Goal: Task Accomplishment & Management: Use online tool/utility

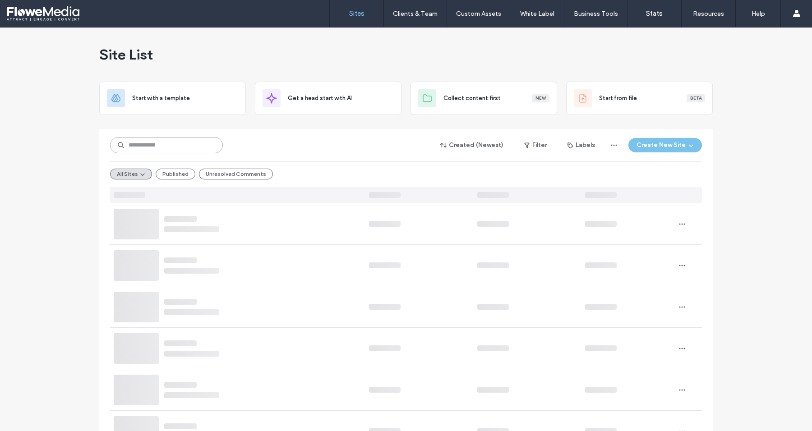
click at [168, 148] on input at bounding box center [166, 145] width 113 height 16
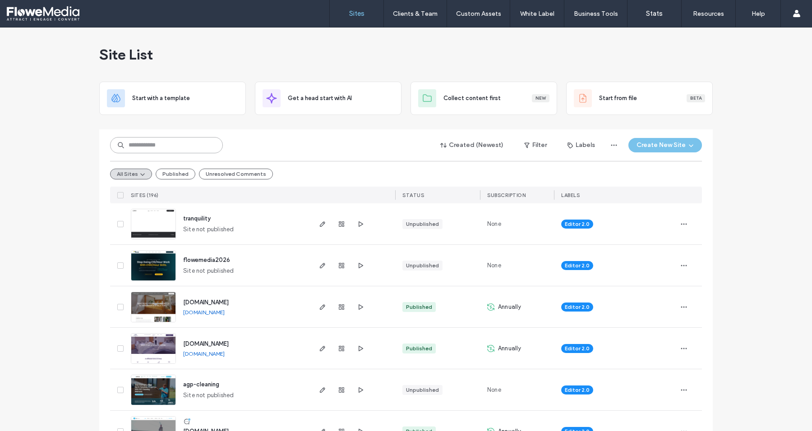
click at [170, 145] on input at bounding box center [166, 145] width 113 height 16
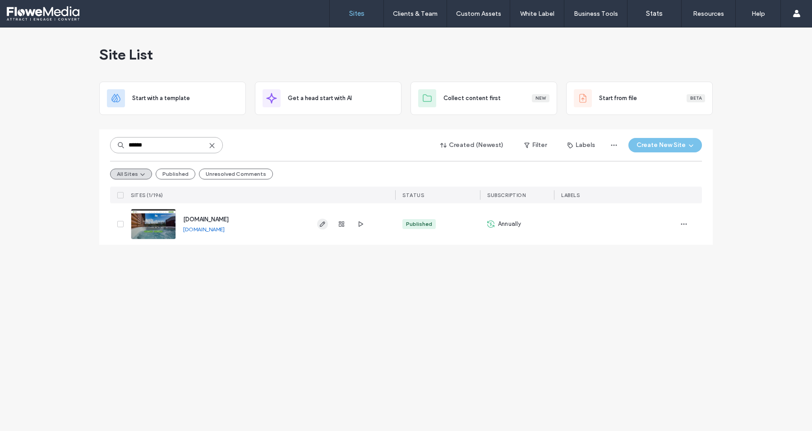
type input "******"
click at [325, 222] on icon "button" at bounding box center [322, 224] width 7 height 7
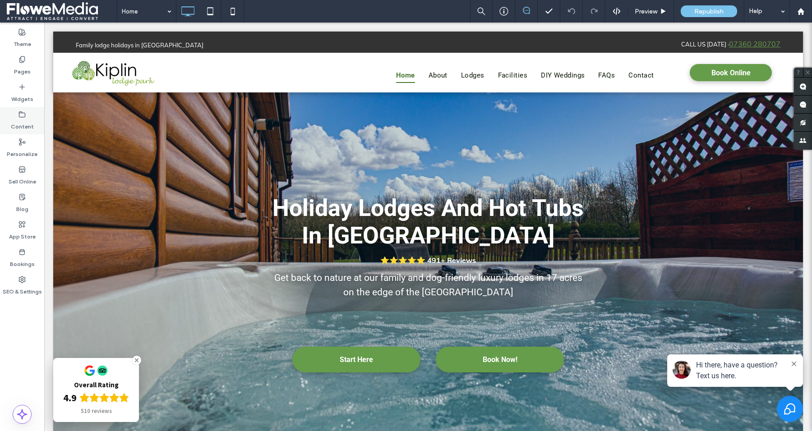
click at [21, 118] on label "Content" at bounding box center [22, 124] width 23 height 13
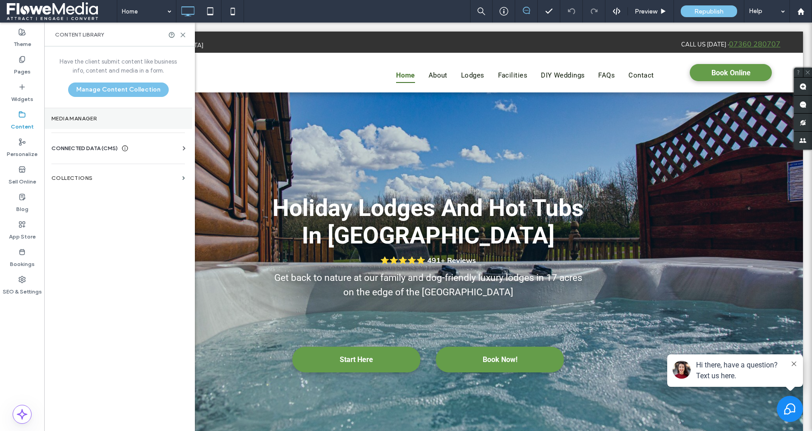
click at [76, 122] on section "Media Manager" at bounding box center [118, 118] width 148 height 21
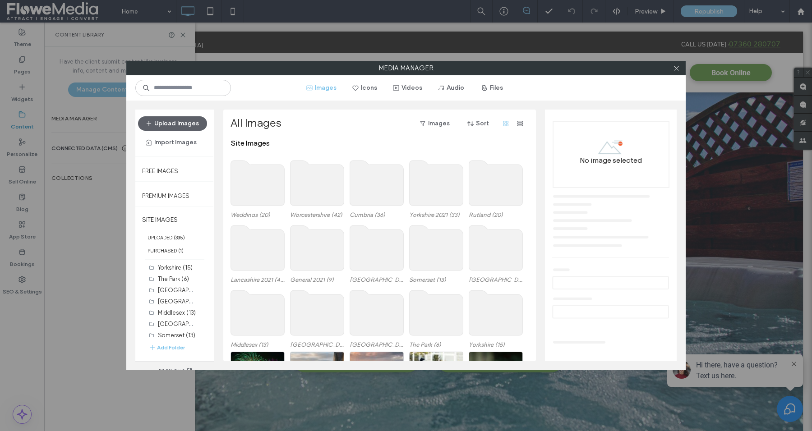
click at [317, 185] on use at bounding box center [317, 183] width 54 height 45
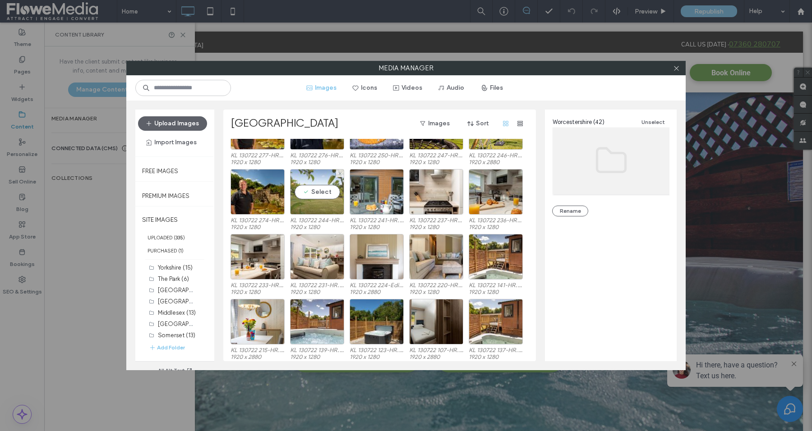
scroll to position [101, 0]
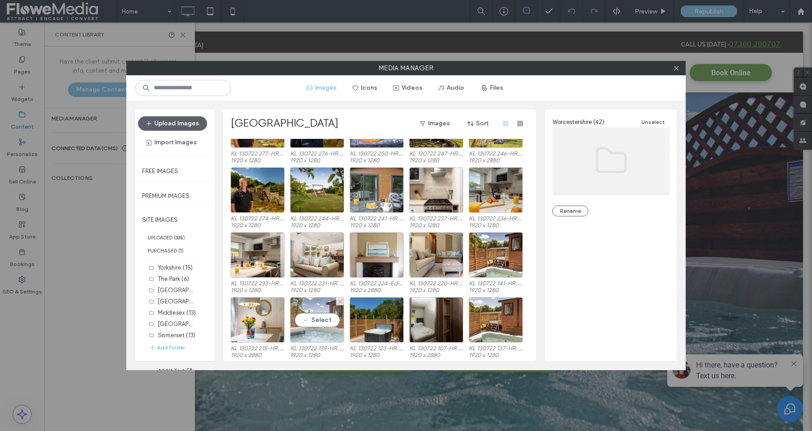
click at [314, 338] on div "Select" at bounding box center [317, 320] width 54 height 46
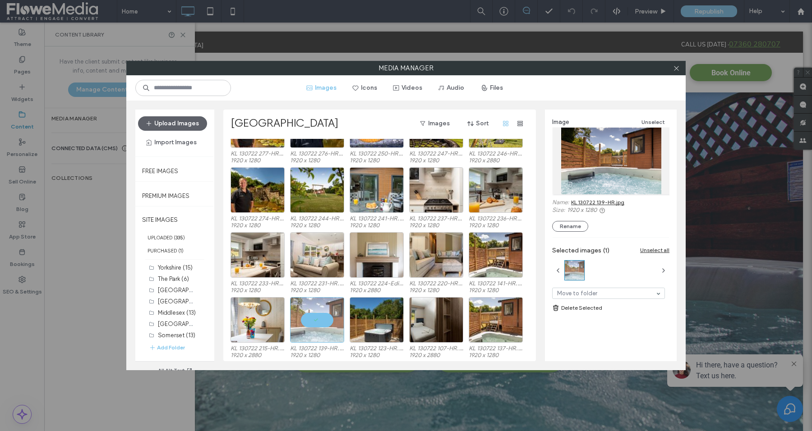
click at [593, 203] on link "KL 130722 139-HR.jpg" at bounding box center [597, 202] width 53 height 7
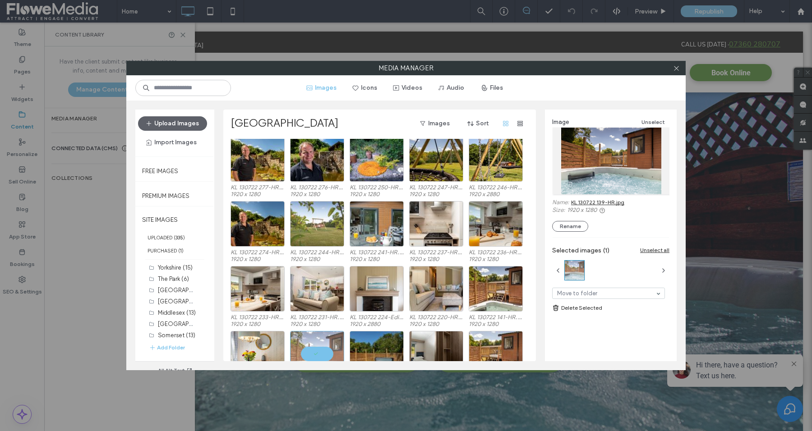
scroll to position [68, 0]
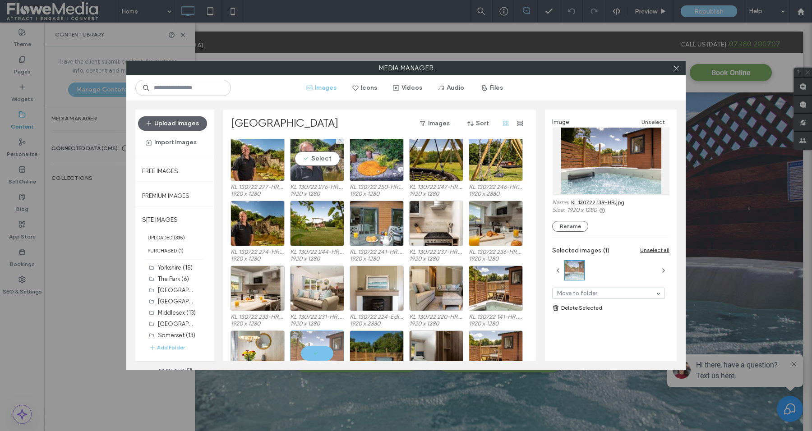
click at [322, 172] on div "Select" at bounding box center [317, 159] width 54 height 46
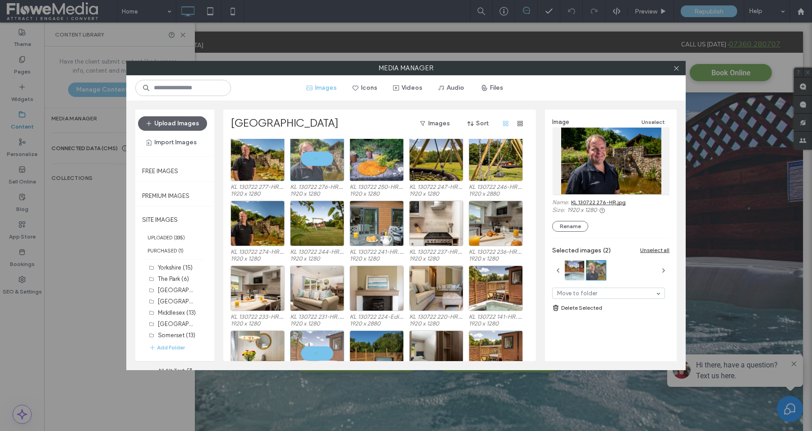
click at [596, 199] on link "KL 130722 276-HR.jpg" at bounding box center [598, 202] width 55 height 7
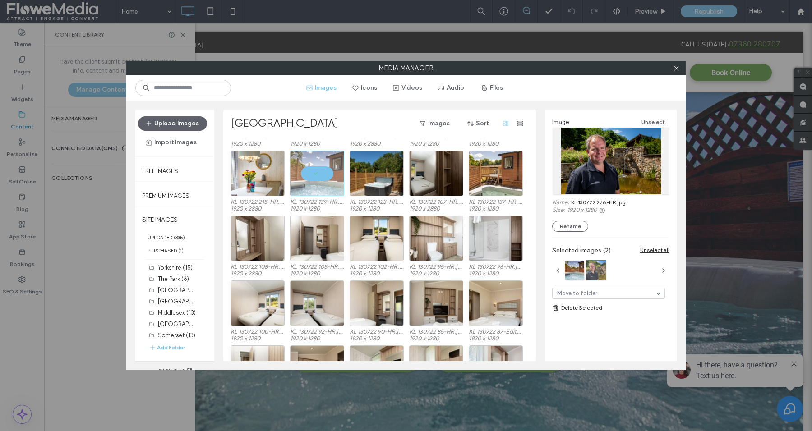
scroll to position [0, 0]
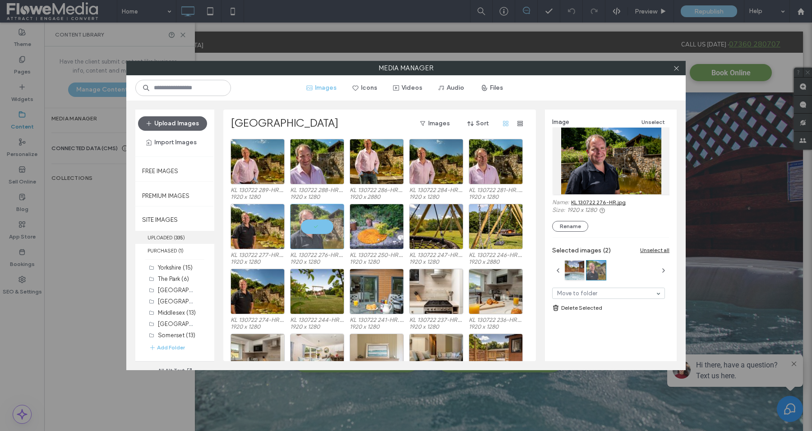
click at [164, 235] on label "UPLOADED ( 335 )" at bounding box center [174, 237] width 79 height 13
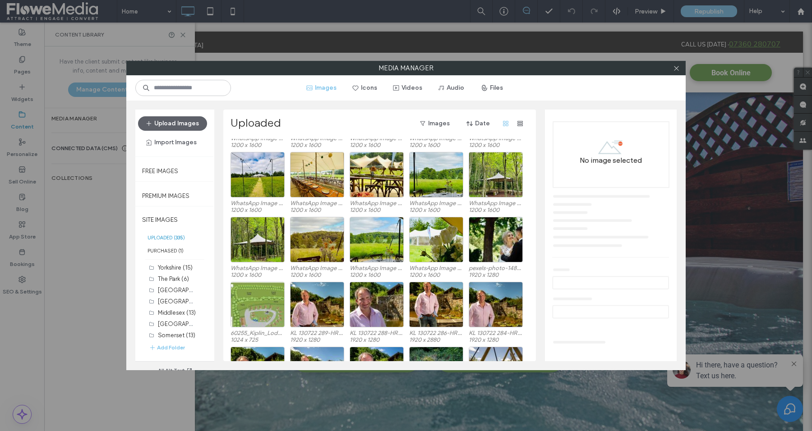
scroll to position [704, 0]
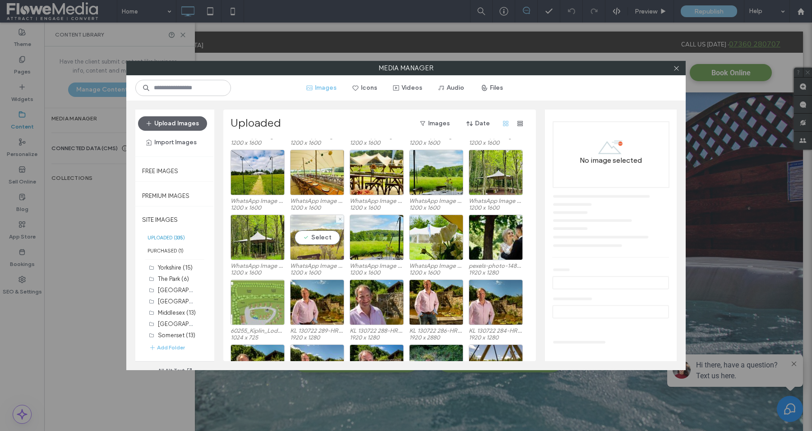
click at [324, 248] on div "Select" at bounding box center [317, 238] width 54 height 46
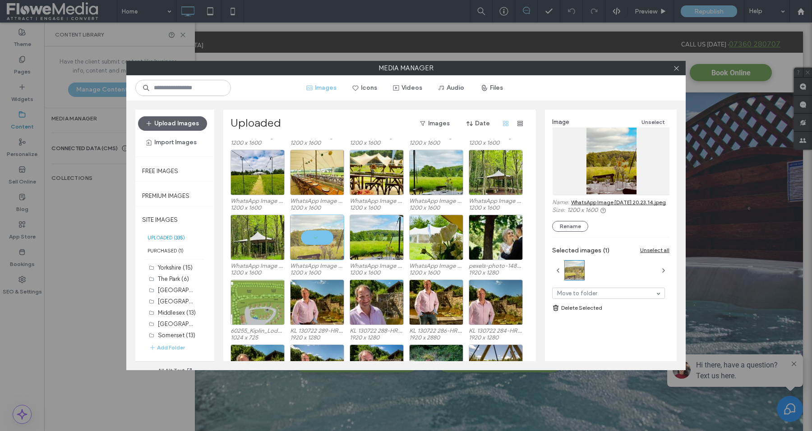
click at [582, 203] on link "WhatsApp Image 2023-06-05 at 20.23.14.jpeg" at bounding box center [618, 202] width 95 height 7
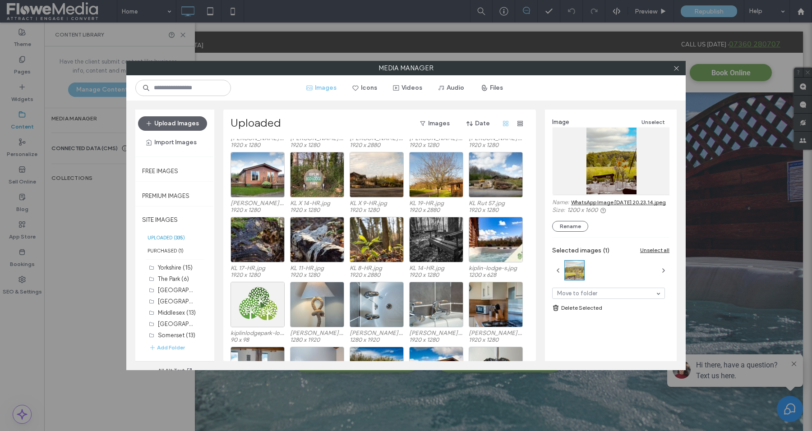
scroll to position [3105, 0]
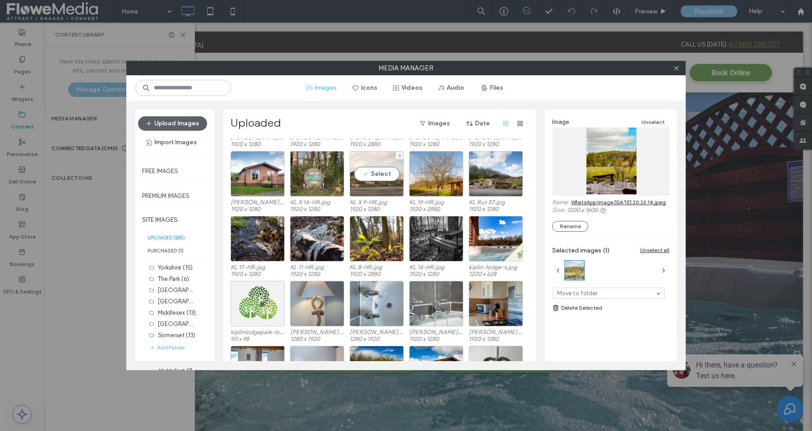
click at [376, 187] on div "Select" at bounding box center [377, 174] width 54 height 46
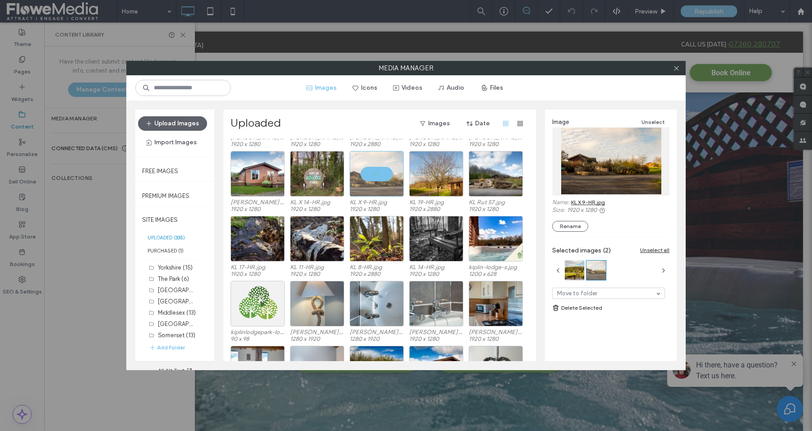
click at [589, 204] on link "KL X 9-HR.jpg" at bounding box center [588, 202] width 34 height 7
